Goal: Use online tool/utility

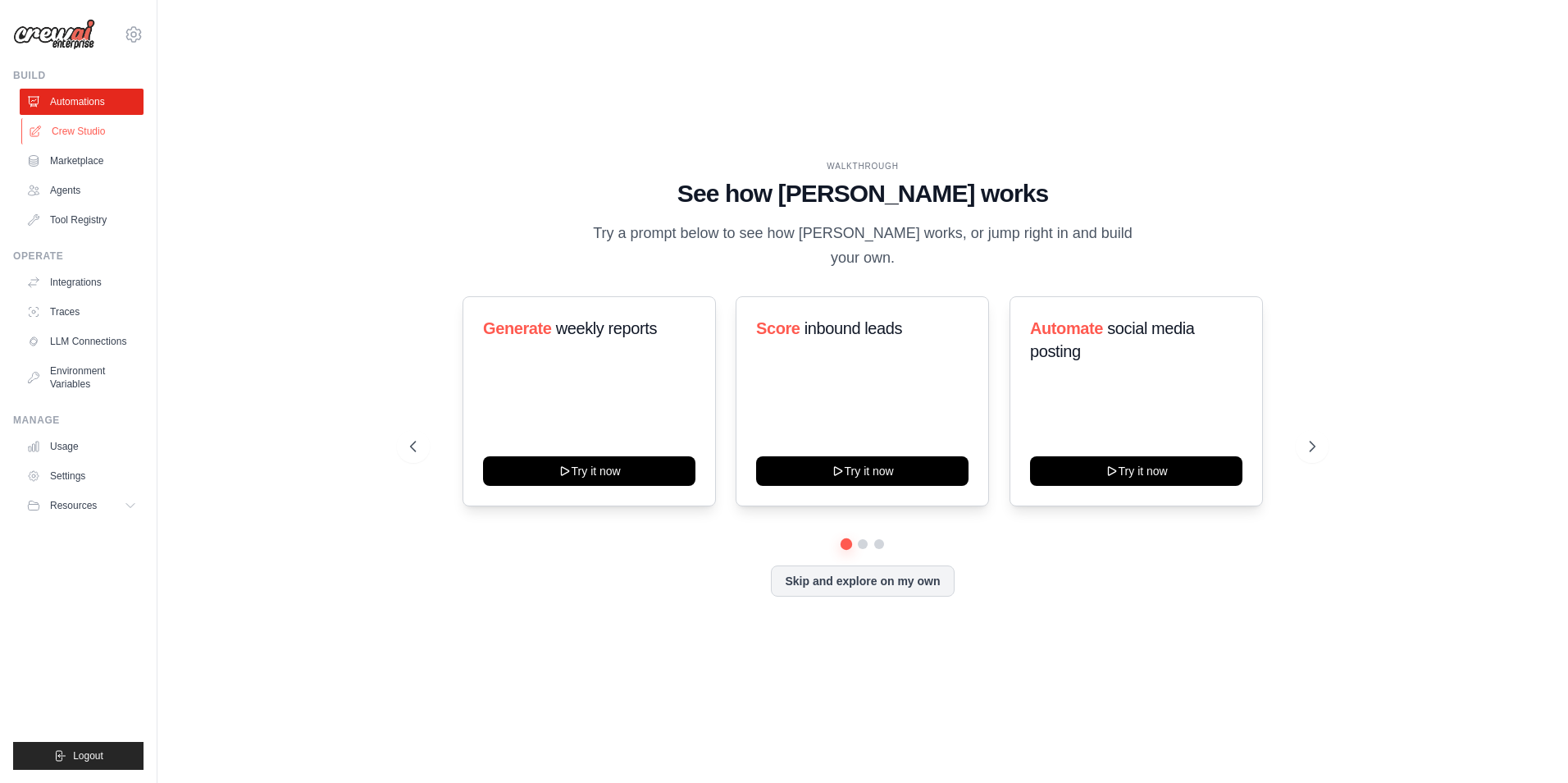
click at [96, 135] on link "Crew Studio" at bounding box center [83, 131] width 123 height 27
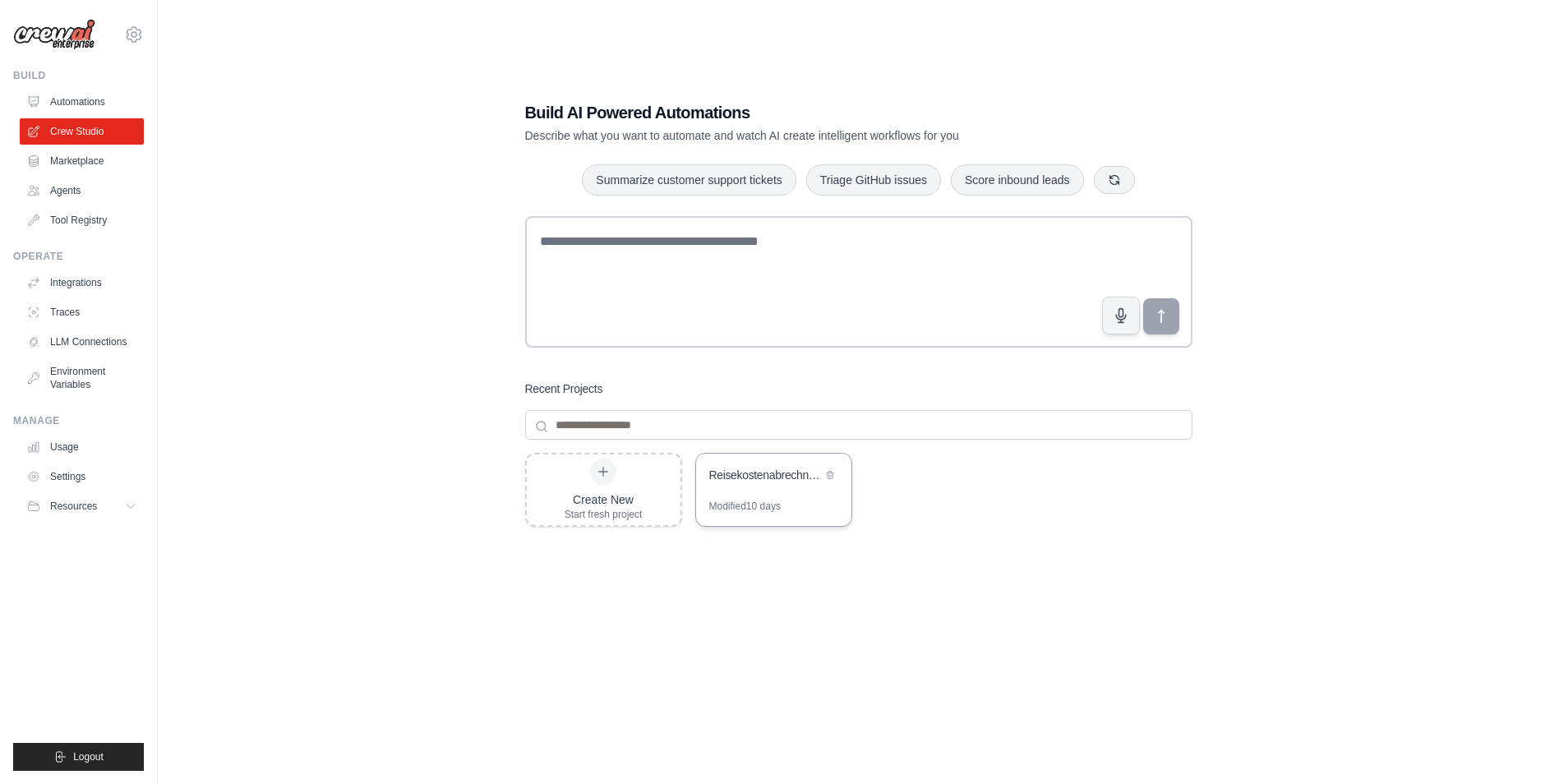
click at [780, 479] on div "Reisekostenabrechnung Email Processor" at bounding box center [766, 475] width 113 height 17
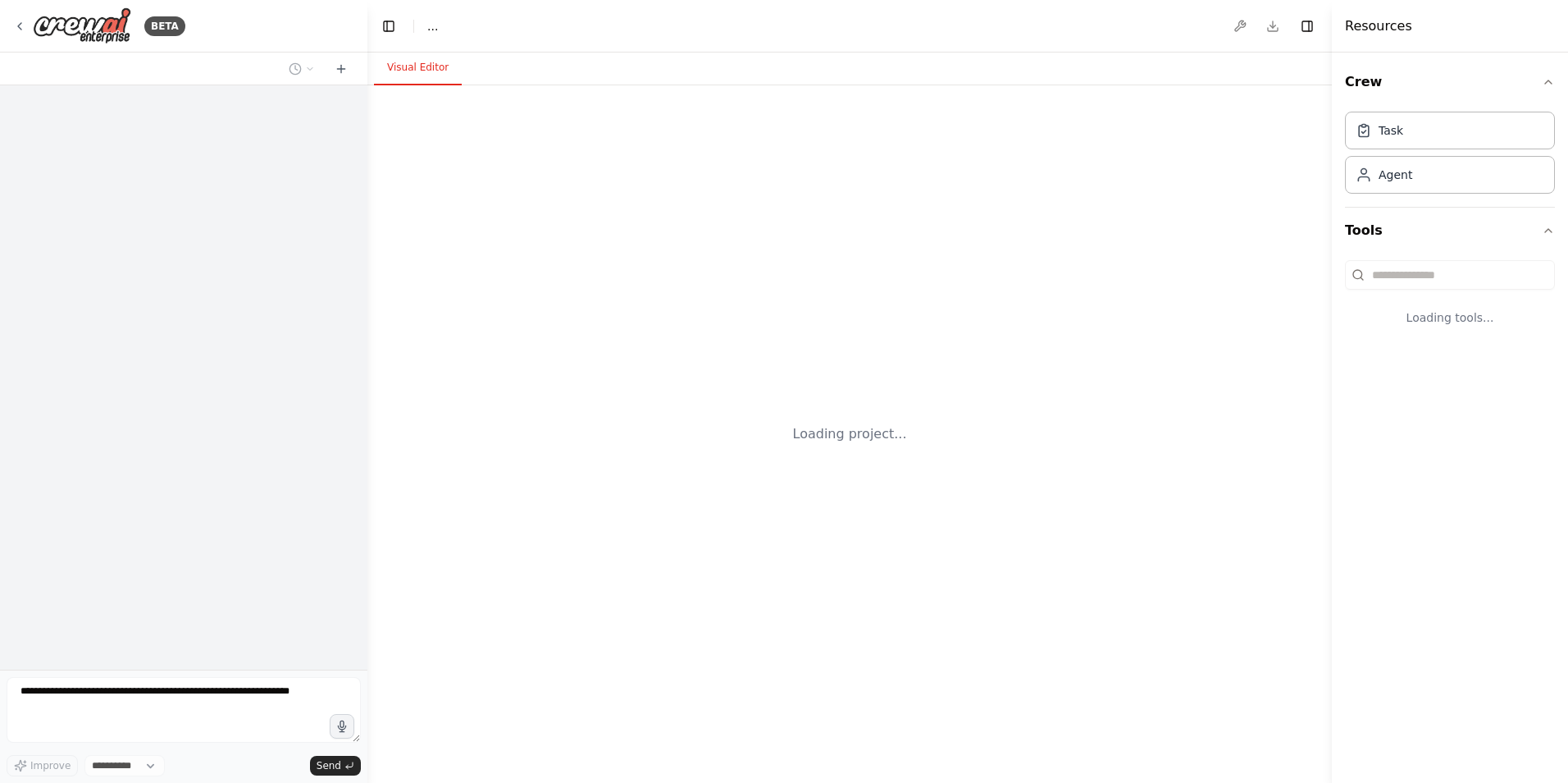
select select "****"
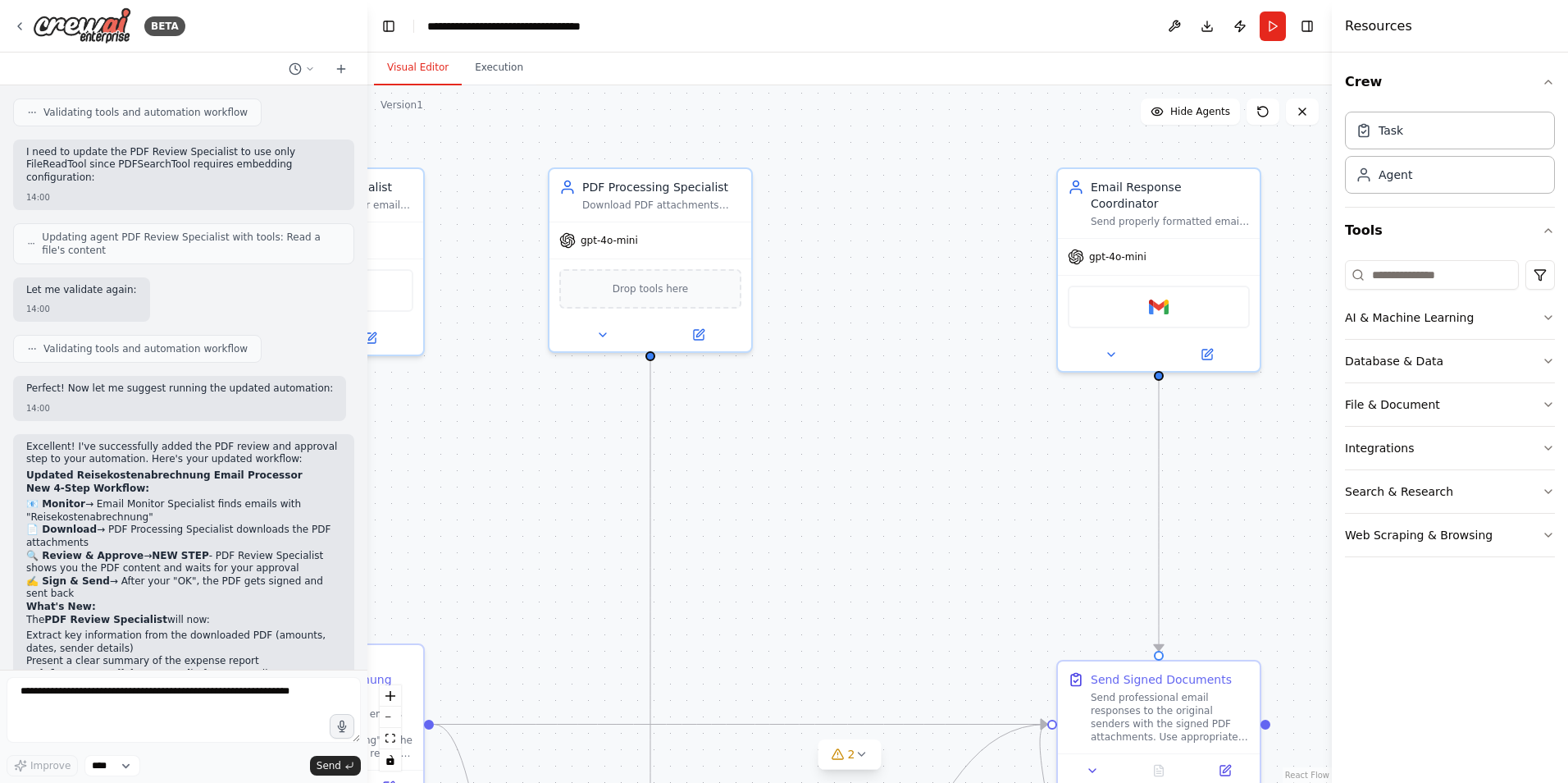
scroll to position [3118, 0]
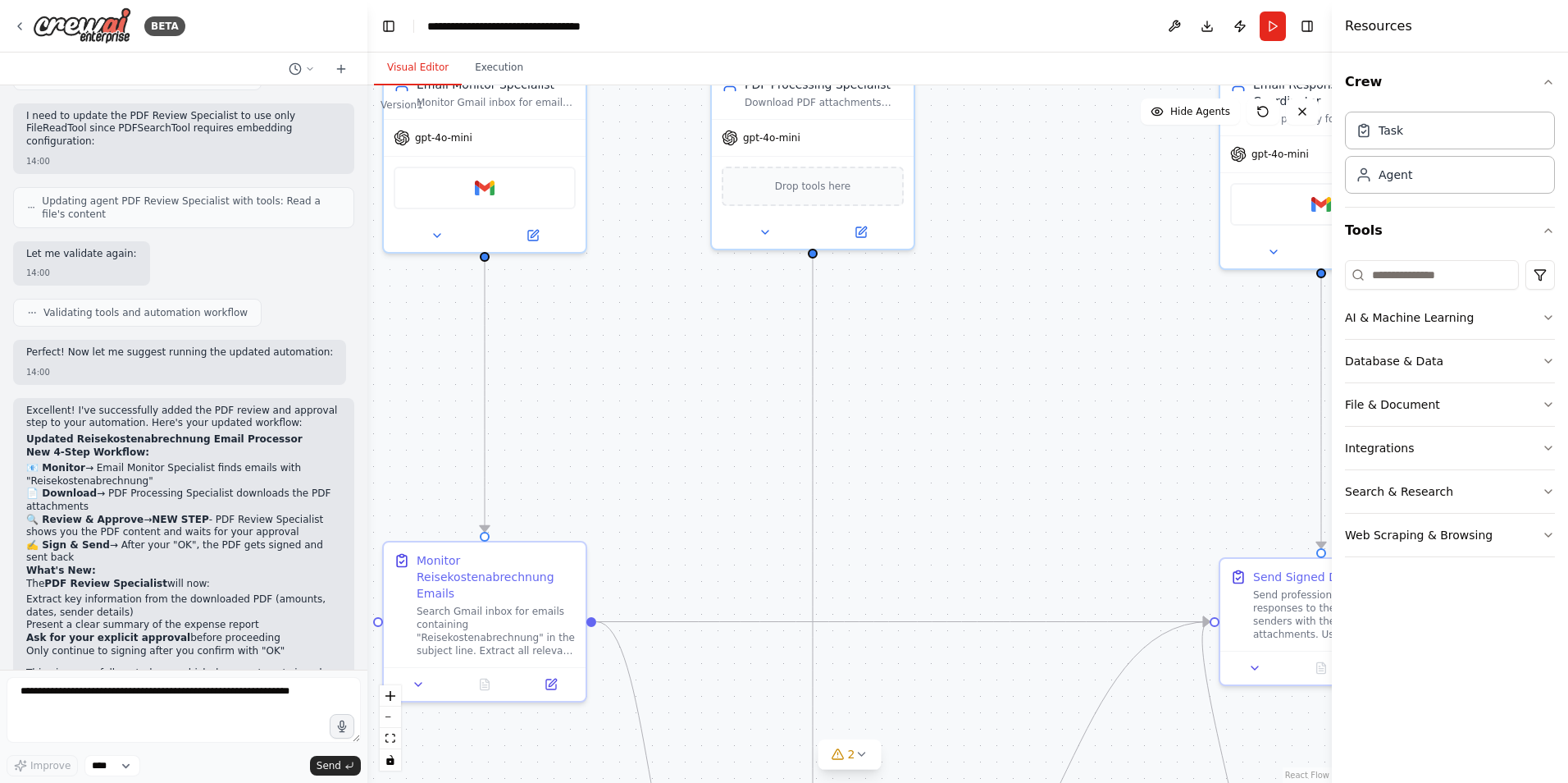
drag, startPoint x: 830, startPoint y: 528, endPoint x: 992, endPoint y: 426, distance: 191.4
click at [992, 426] on div ".deletable-edge-delete-btn { width: 20px; height: 20px; border: 0px solid #ffff…" at bounding box center [849, 433] width 964 height 697
click at [388, 721] on button "zoom out" at bounding box center [391, 717] width 22 height 22
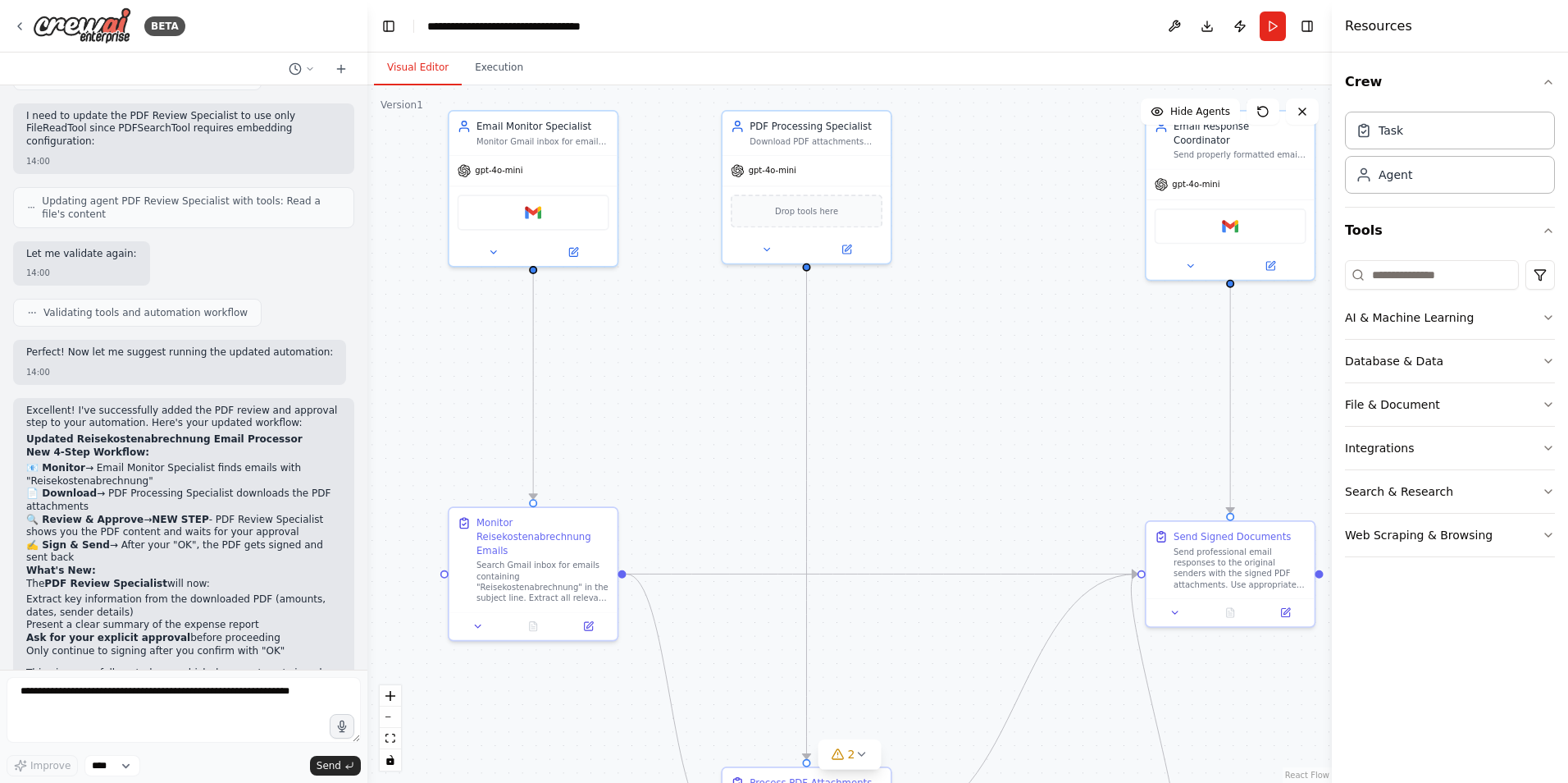
drag, startPoint x: 696, startPoint y: 473, endPoint x: 689, endPoint y: 466, distance: 9.9
click at [689, 466] on div ".deletable-edge-delete-btn { width: 20px; height: 20px; border: 0px solid #ffff…" at bounding box center [849, 433] width 964 height 697
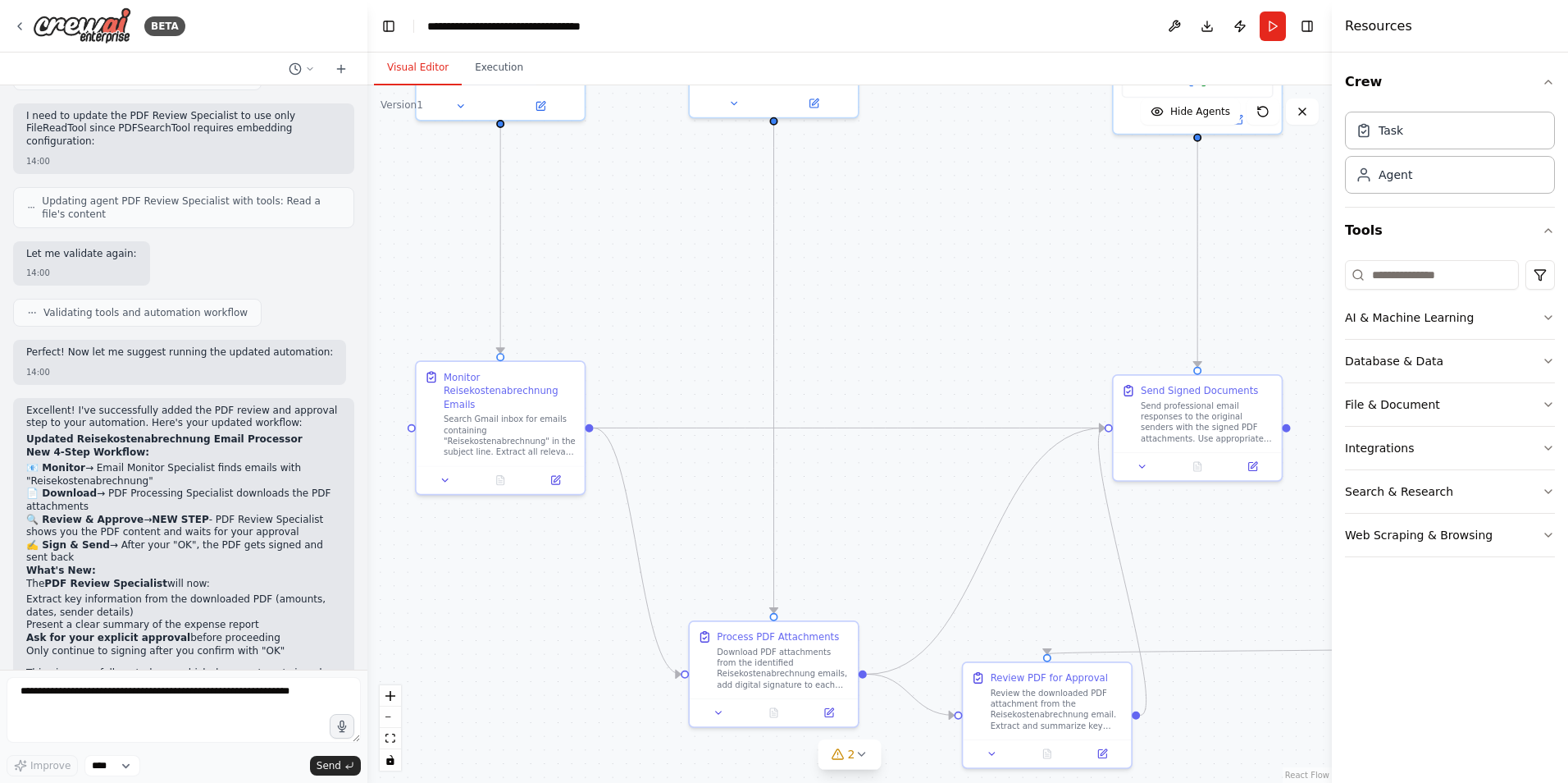
drag, startPoint x: 935, startPoint y: 470, endPoint x: 903, endPoint y: 324, distance: 149.5
click at [903, 324] on div ".deletable-edge-delete-btn { width: 20px; height: 20px; border: 0px solid #ffff…" at bounding box center [849, 433] width 964 height 697
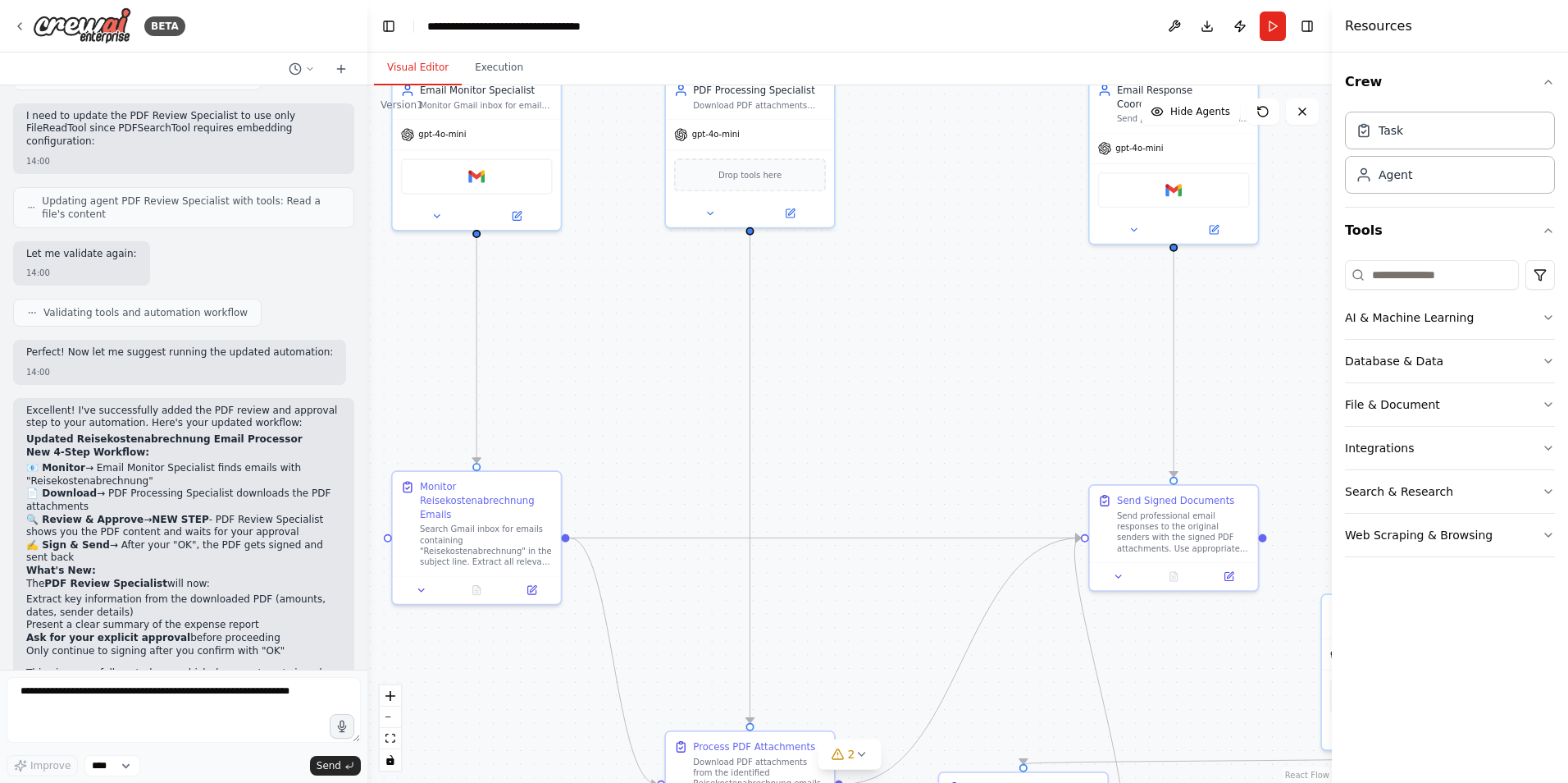
drag, startPoint x: 672, startPoint y: 262, endPoint x: 648, endPoint y: 371, distance: 111.6
click at [648, 371] on div ".deletable-edge-delete-btn { width: 20px; height: 20px; border: 0px solid #ffff…" at bounding box center [849, 433] width 964 height 697
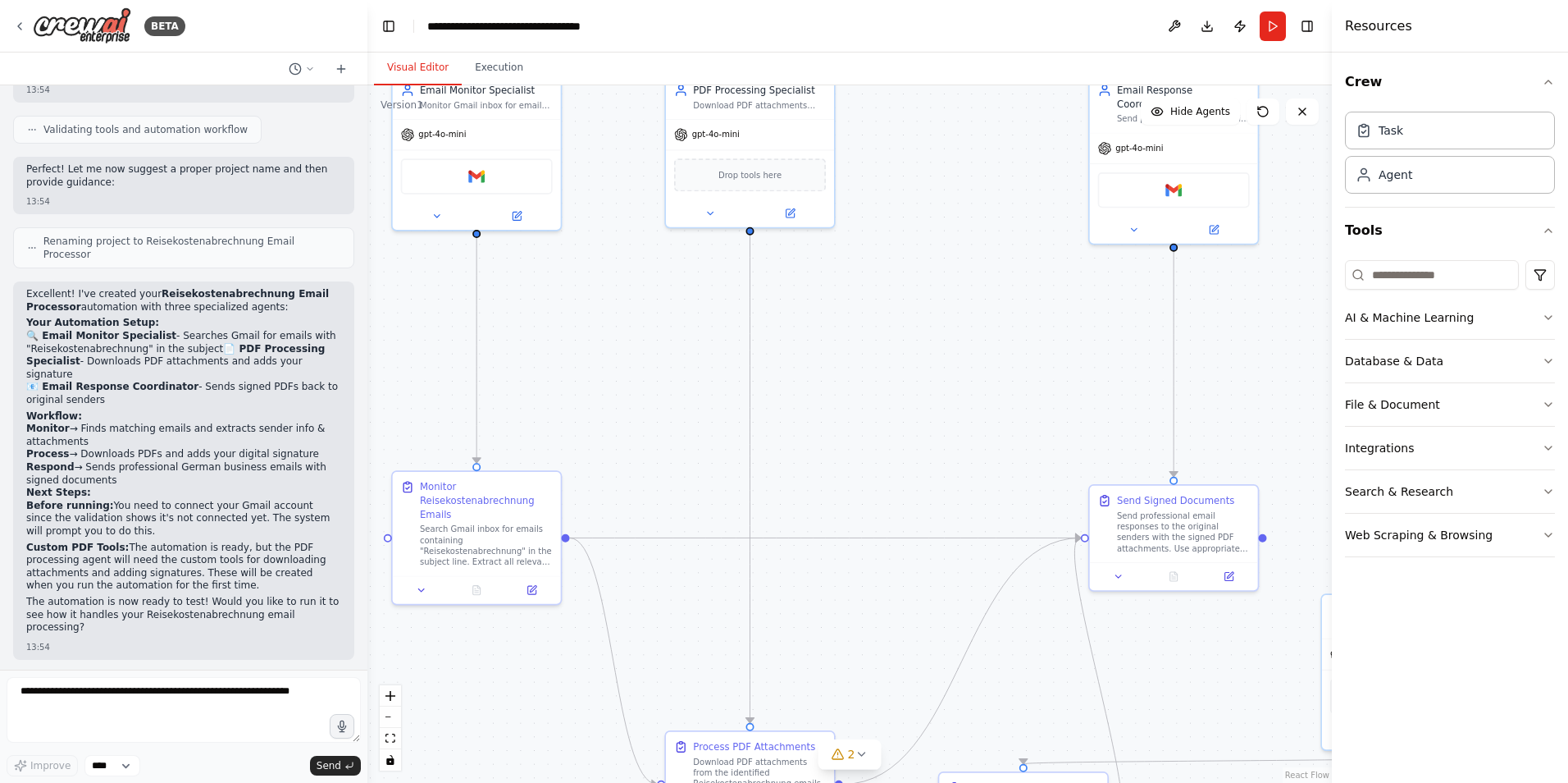
scroll to position [1750, 0]
